Goal: Connect with others: Connect with others

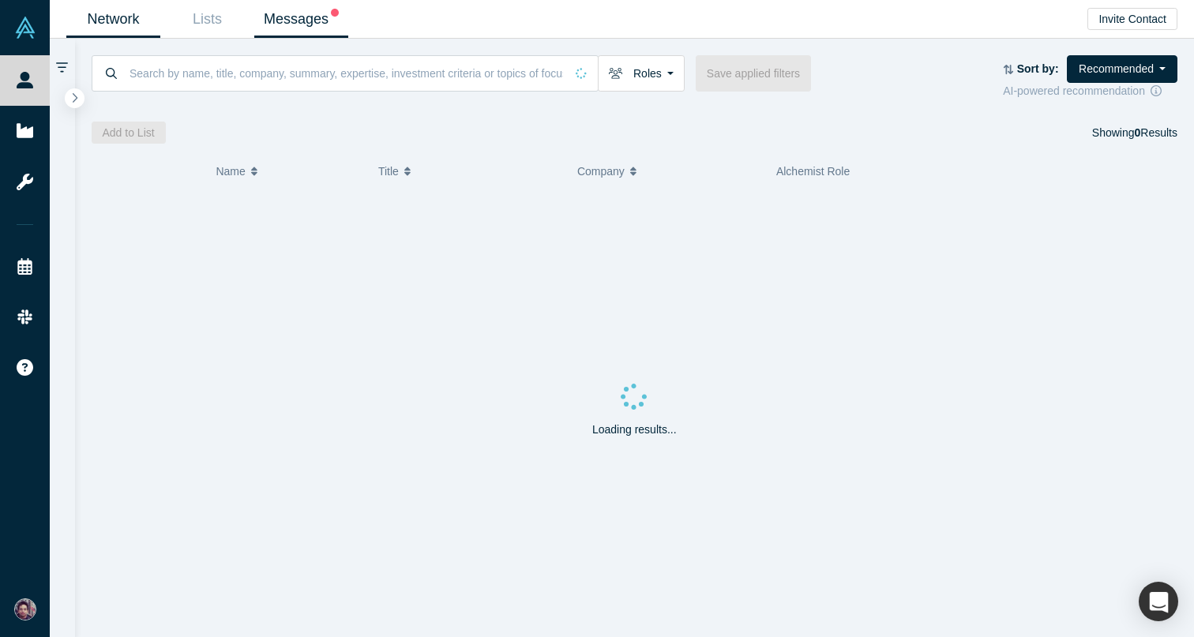
click at [297, 12] on link "Messages" at bounding box center [301, 19] width 94 height 37
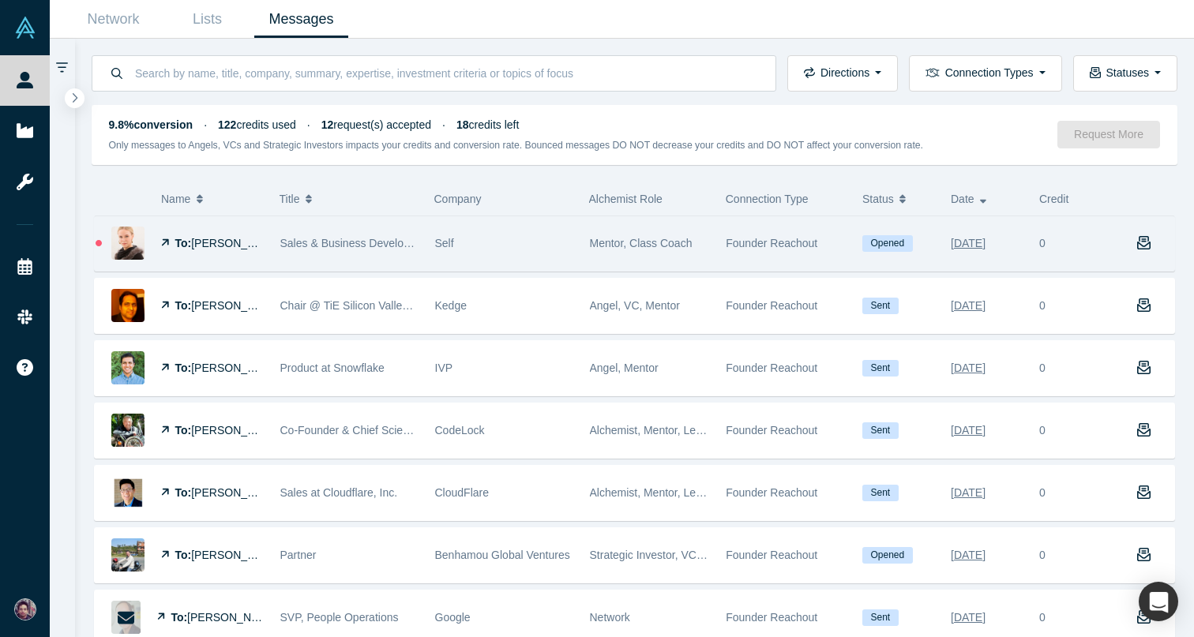
click at [669, 247] on span "Mentor, Class Coach" at bounding box center [641, 243] width 103 height 13
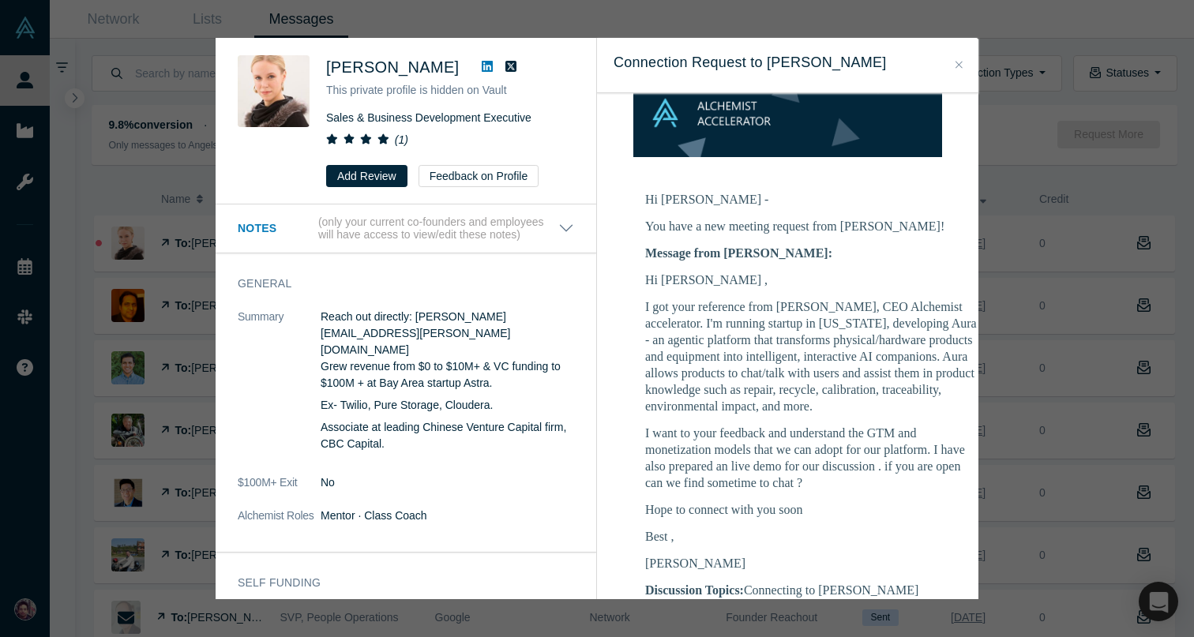
scroll to position [195, 0]
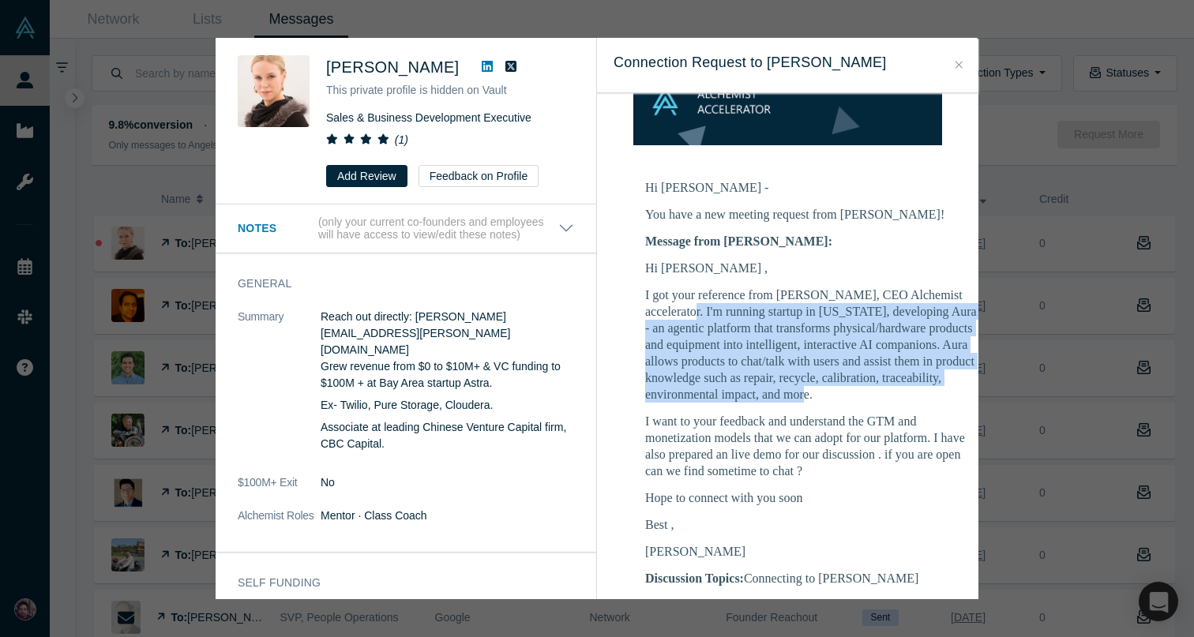
drag, startPoint x: 703, startPoint y: 294, endPoint x: 826, endPoint y: 380, distance: 149.6
click at [826, 380] on p "I got your reference from [PERSON_NAME], CEO Alchemist accelerator. I'm running…" at bounding box center [811, 345] width 332 height 116
copy p "I'm running startup in [US_STATE], developing Aura - an agentic platform that t…"
